Goal: Information Seeking & Learning: Compare options

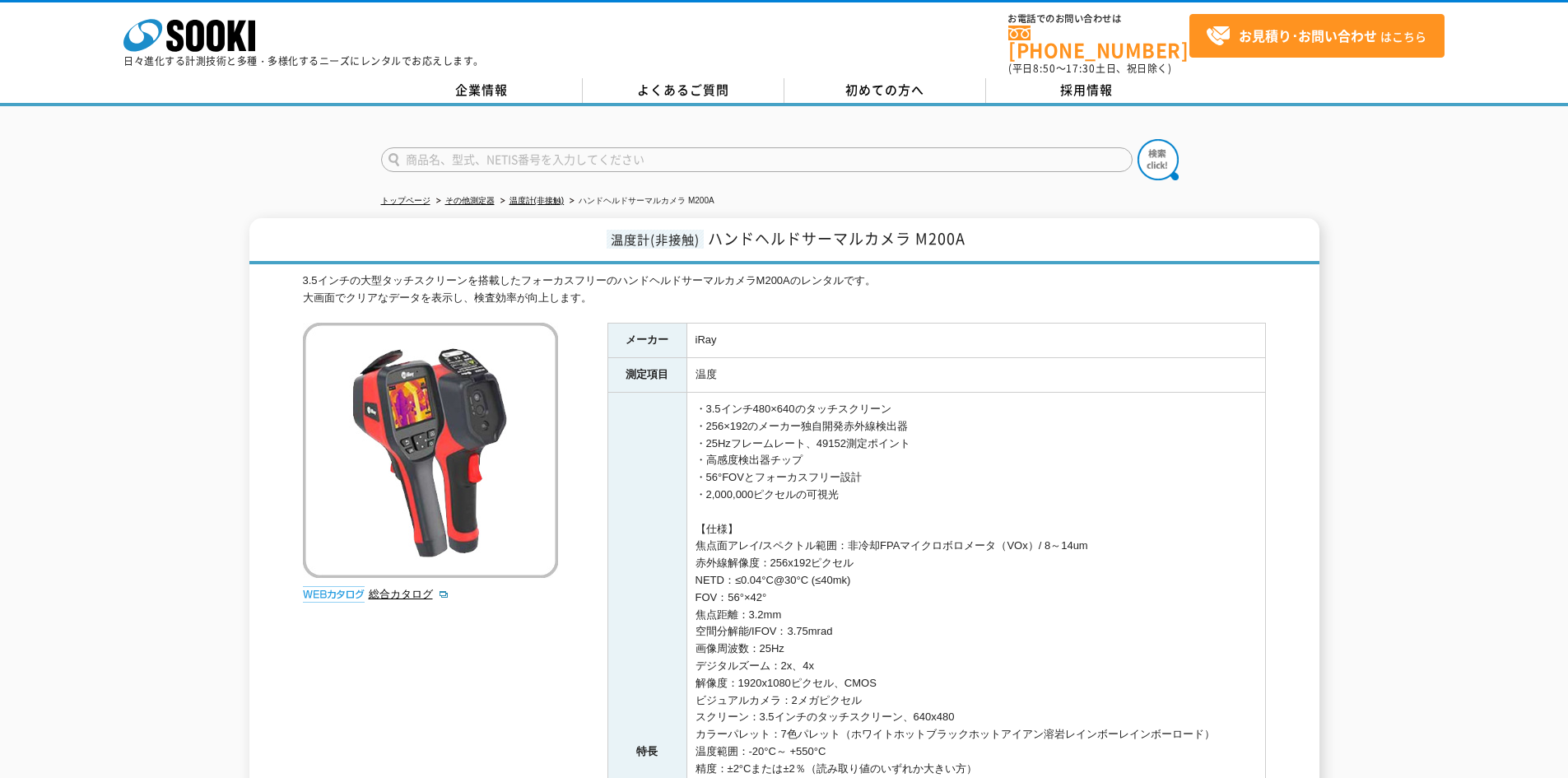
click at [790, 358] on td "温度" at bounding box center [976, 376] width 578 height 35
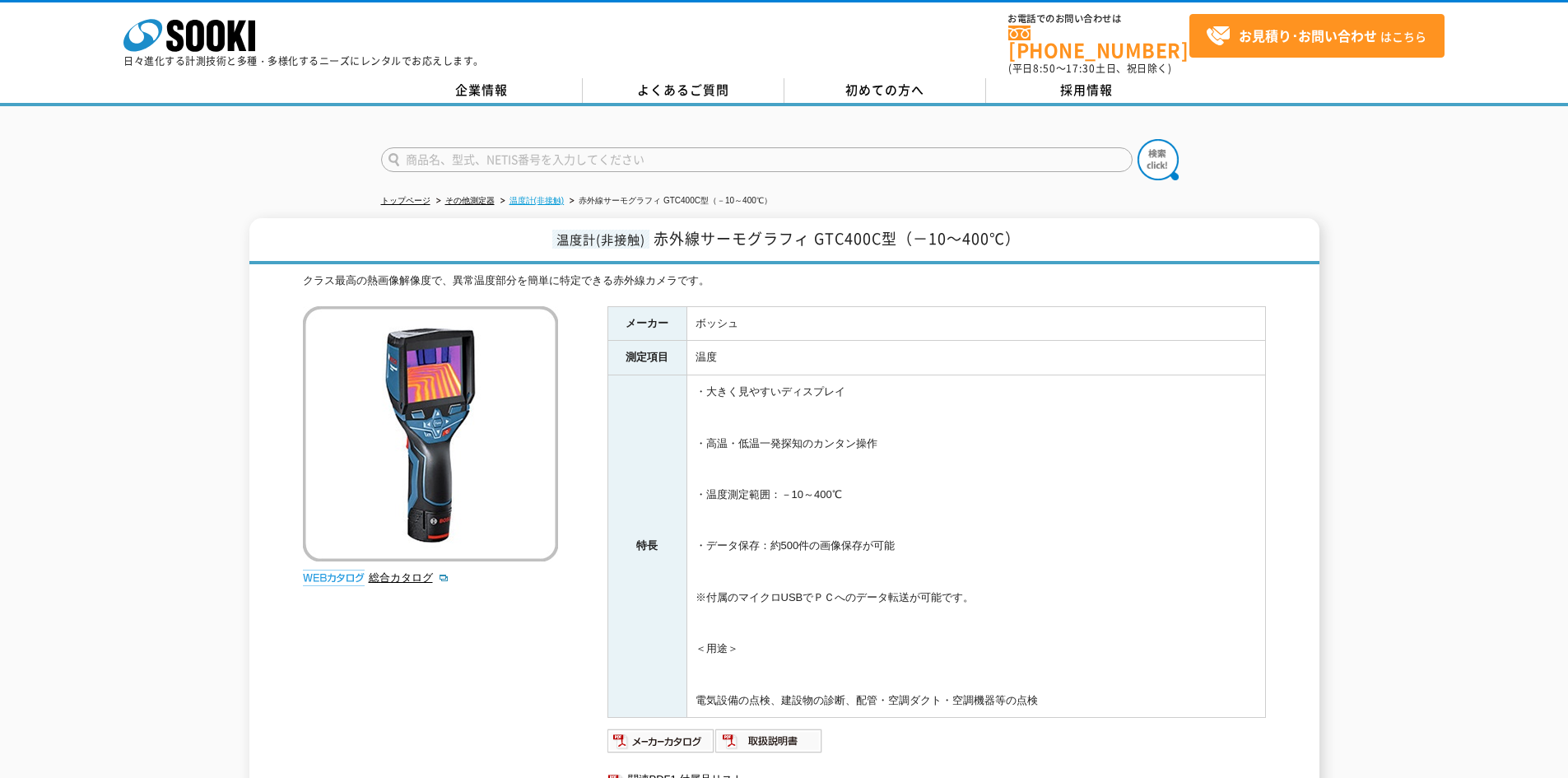
click at [552, 196] on link "温度計(非接触)" at bounding box center [537, 200] width 55 height 9
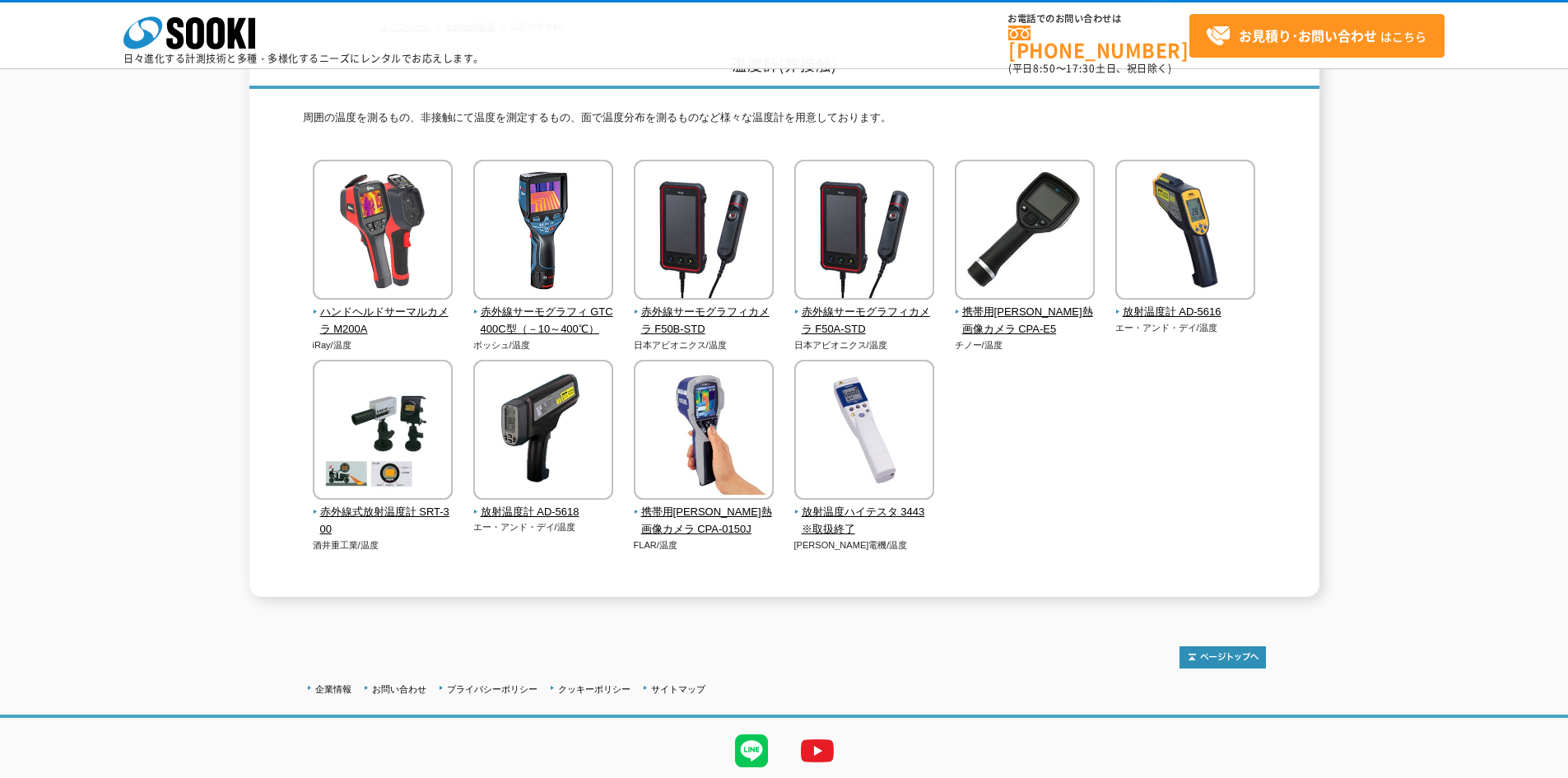
scroll to position [96, 0]
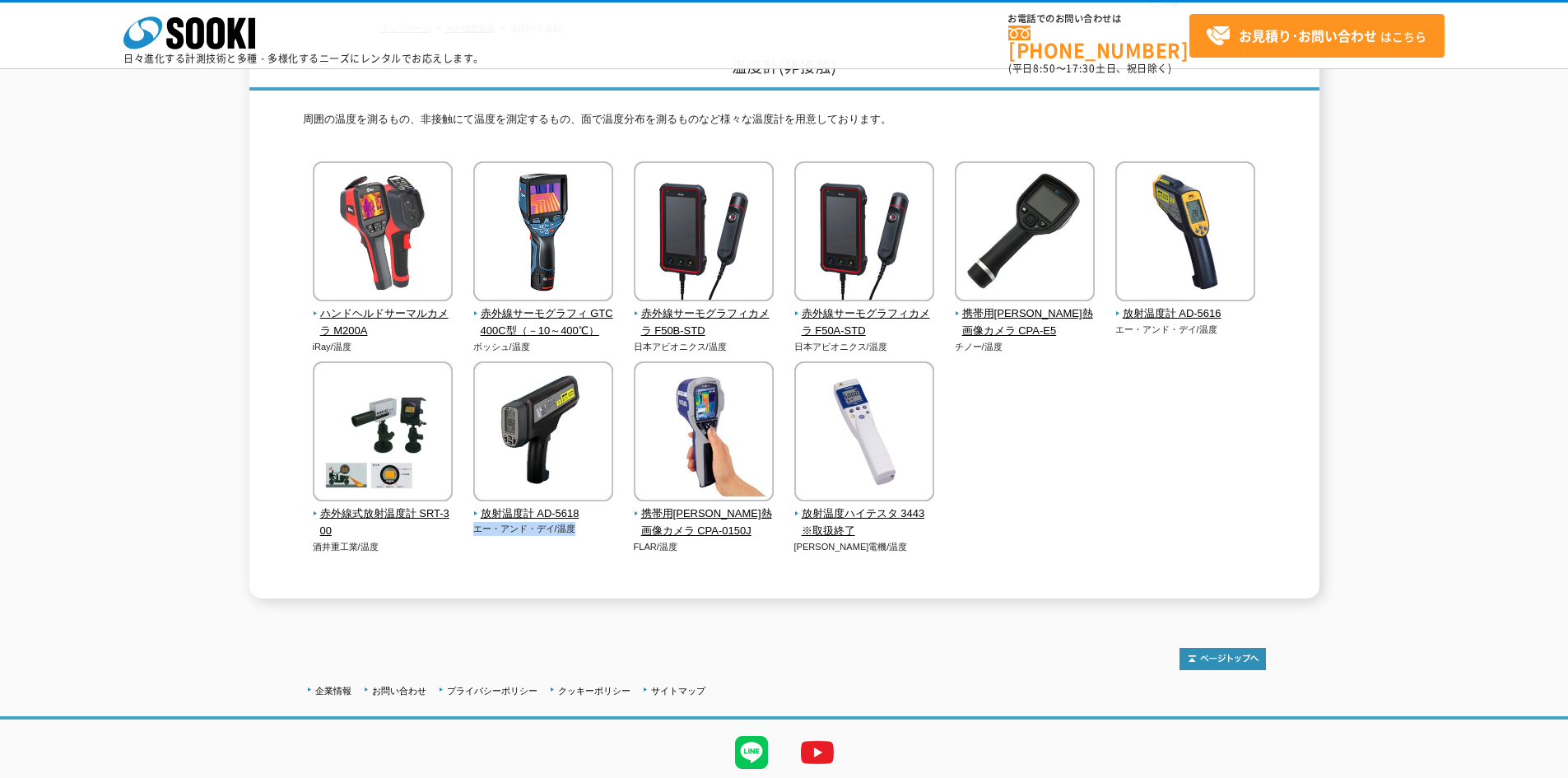
drag, startPoint x: 474, startPoint y: 532, endPoint x: 598, endPoint y: 535, distance: 124.0
click at [598, 535] on p "エー・アンド・デイ/温度" at bounding box center [544, 529] width 141 height 14
click at [503, 553] on div "放射温度計 AD-5618 エー・アンド・デイ/温度" at bounding box center [544, 457] width 141 height 192
click at [406, 521] on span "赤外線式放射温度計 SRT-300" at bounding box center [384, 522] width 141 height 35
click at [486, 314] on span "赤外線サーモグラフィ GTC400C型（－10～400℃）" at bounding box center [544, 323] width 141 height 35
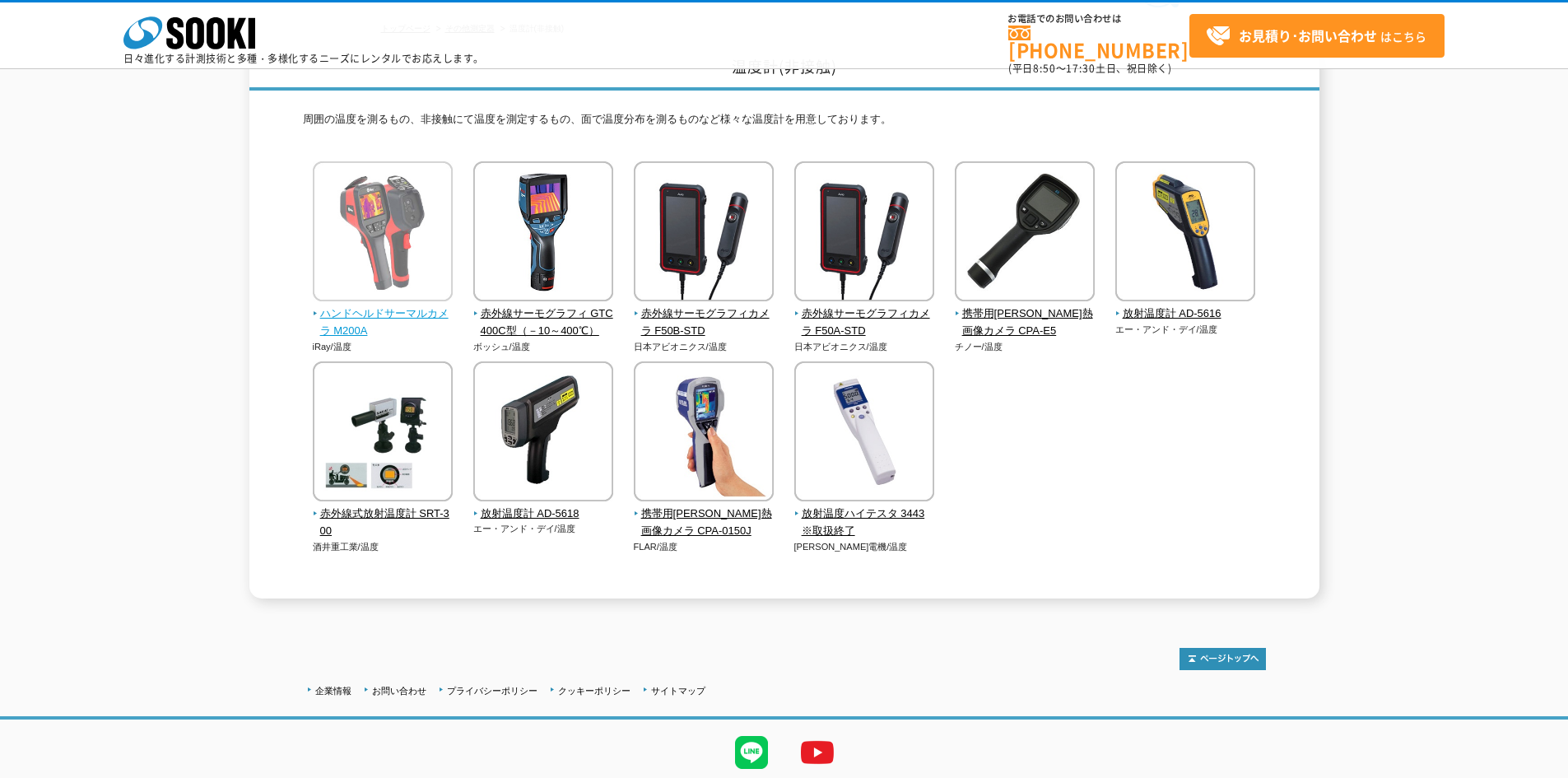
click at [377, 316] on span "ハンドヘルドサーマルカメラ M200A" at bounding box center [384, 323] width 141 height 35
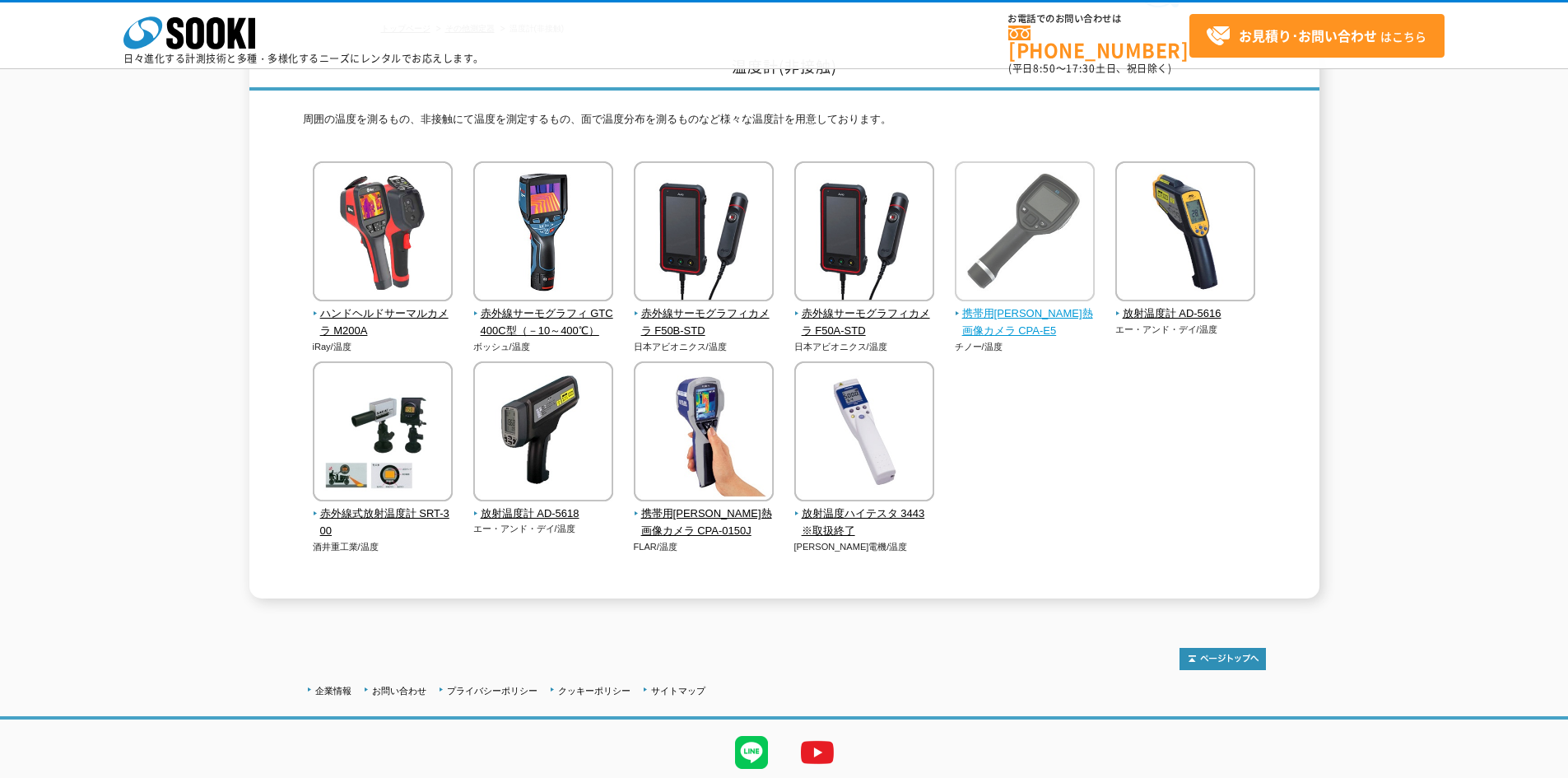
click at [1031, 316] on span "携帯用小形熱画像カメラ CPA-E5" at bounding box center [1025, 323] width 141 height 35
click at [1090, 413] on div "ハンドヘルドサーマルカメラ M200A iRay/温度" at bounding box center [784, 374] width 964 height 424
drag, startPoint x: 637, startPoint y: 346, endPoint x: 704, endPoint y: 347, distance: 67.0
click at [704, 347] on p "日本アビオニクス/温度" at bounding box center [704, 347] width 141 height 14
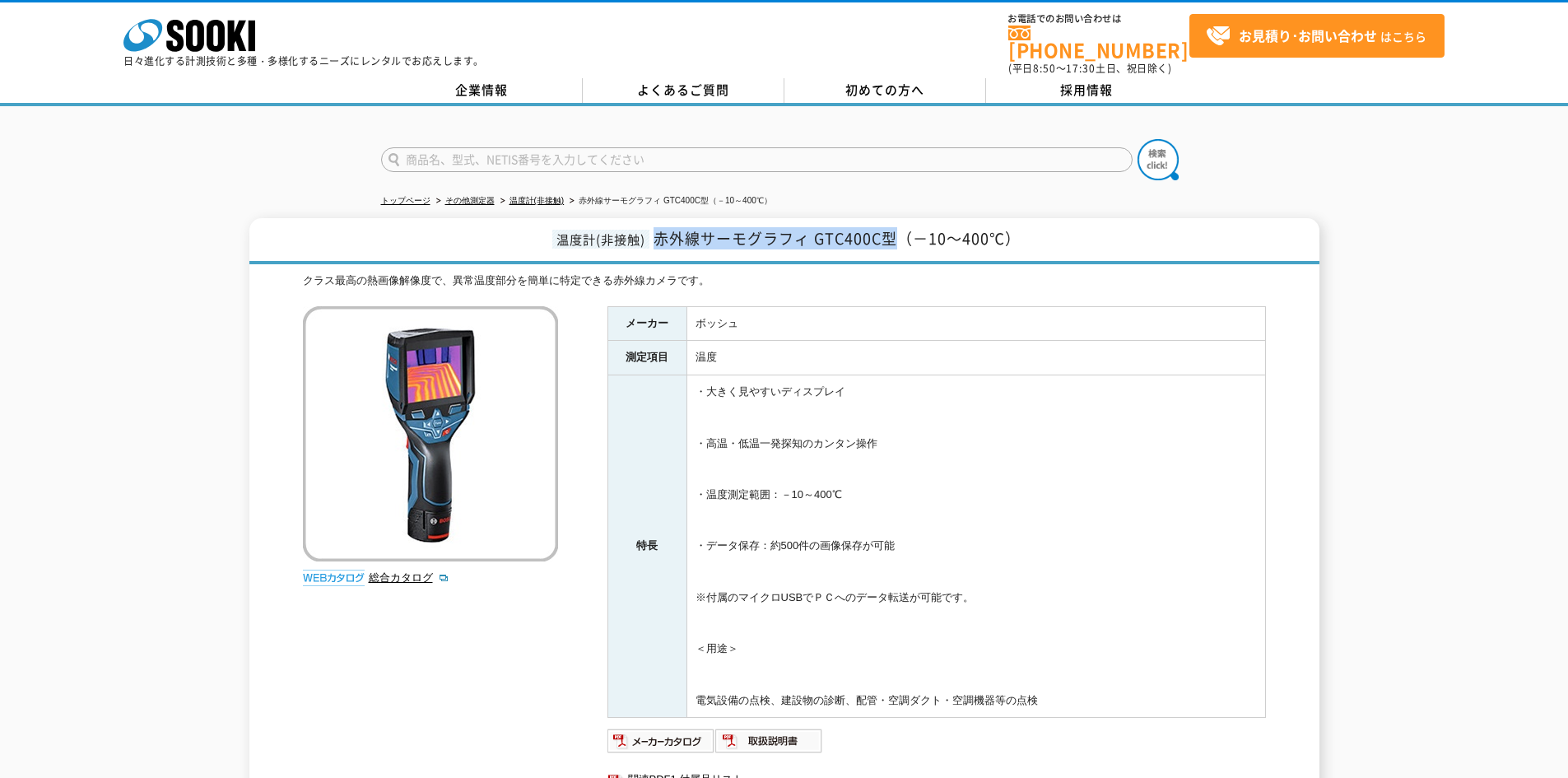
drag, startPoint x: 660, startPoint y: 226, endPoint x: 901, endPoint y: 225, distance: 241.0
click at [901, 227] on span "赤外線サーモグラフィ GTC400C型（－10～400℃）" at bounding box center [837, 238] width 367 height 23
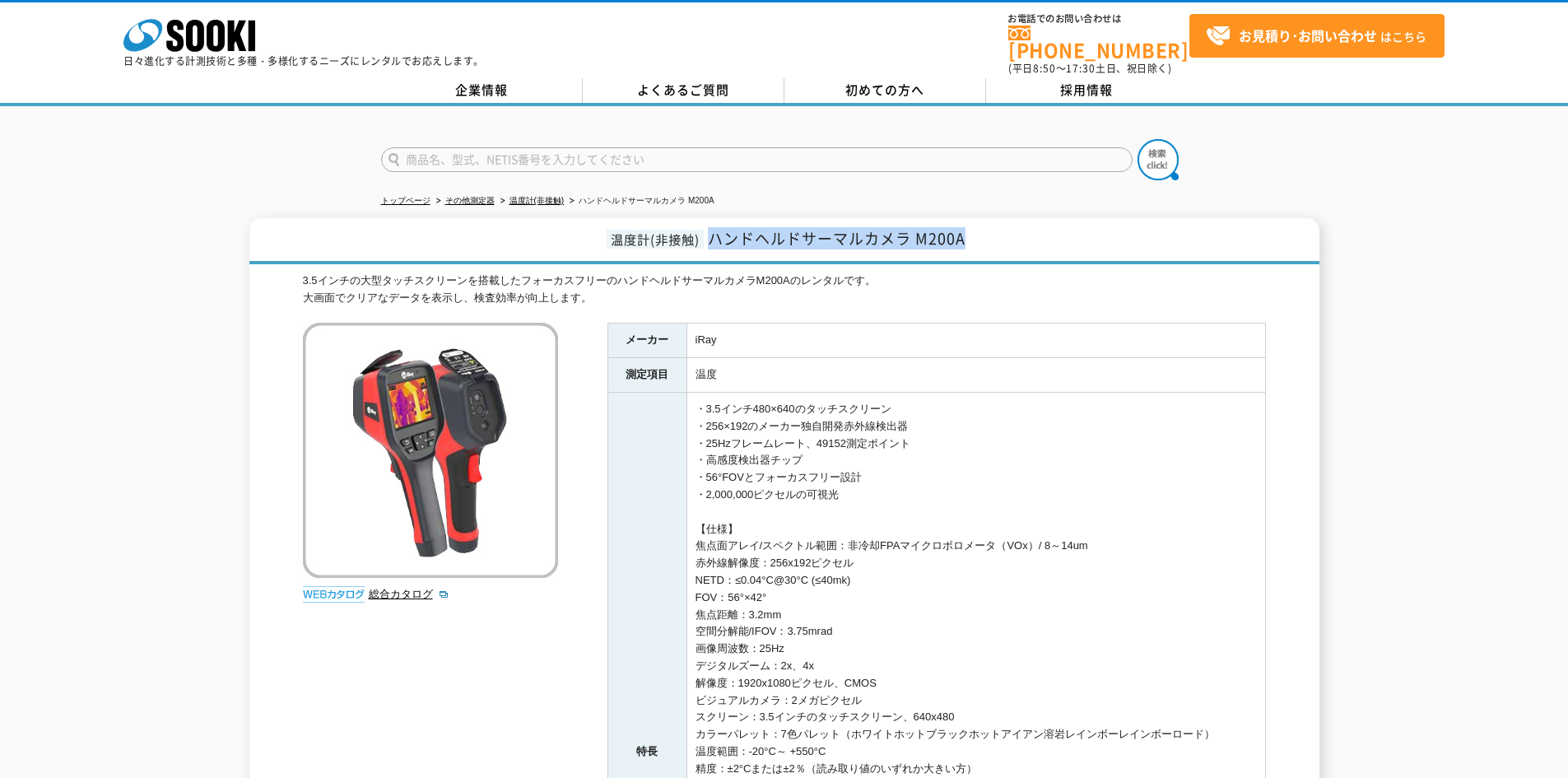
drag, startPoint x: 717, startPoint y: 227, endPoint x: 1068, endPoint y: 221, distance: 351.1
click at [1068, 221] on h1 "温度計(非接触) ハンドヘルドサーマルカメラ M200A" at bounding box center [784, 241] width 1071 height 46
